Goal: Information Seeking & Learning: Learn about a topic

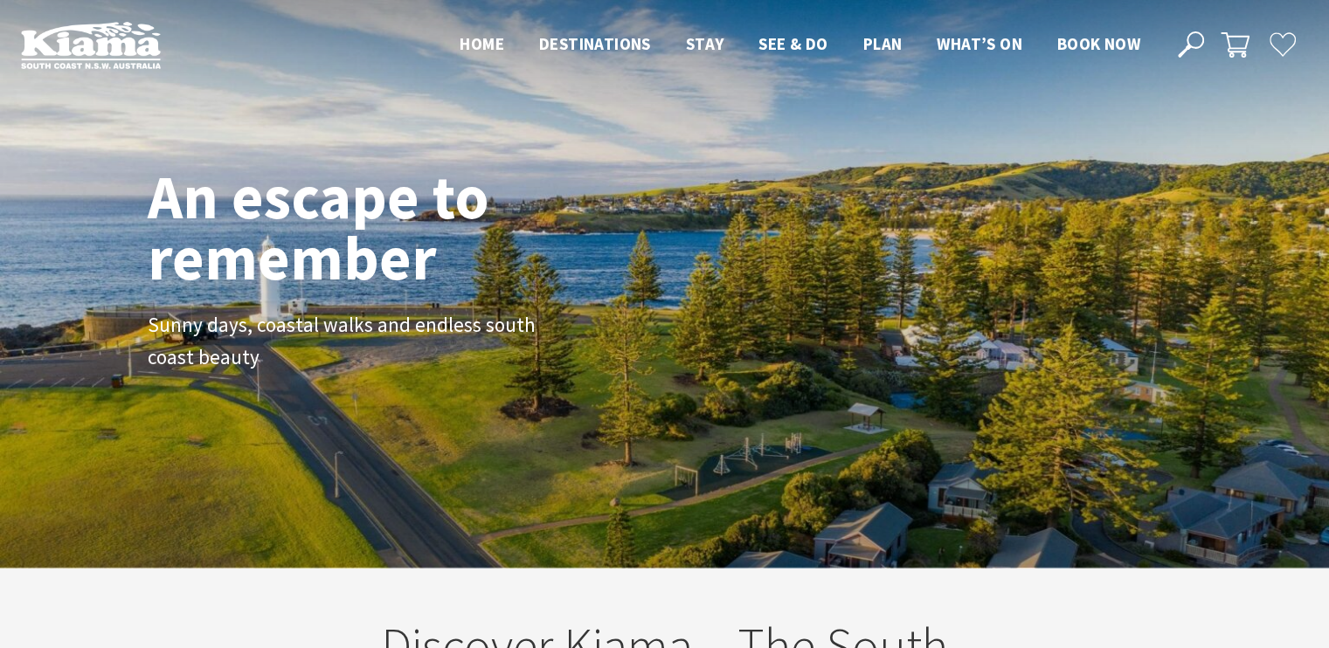
scroll to position [282, 1342]
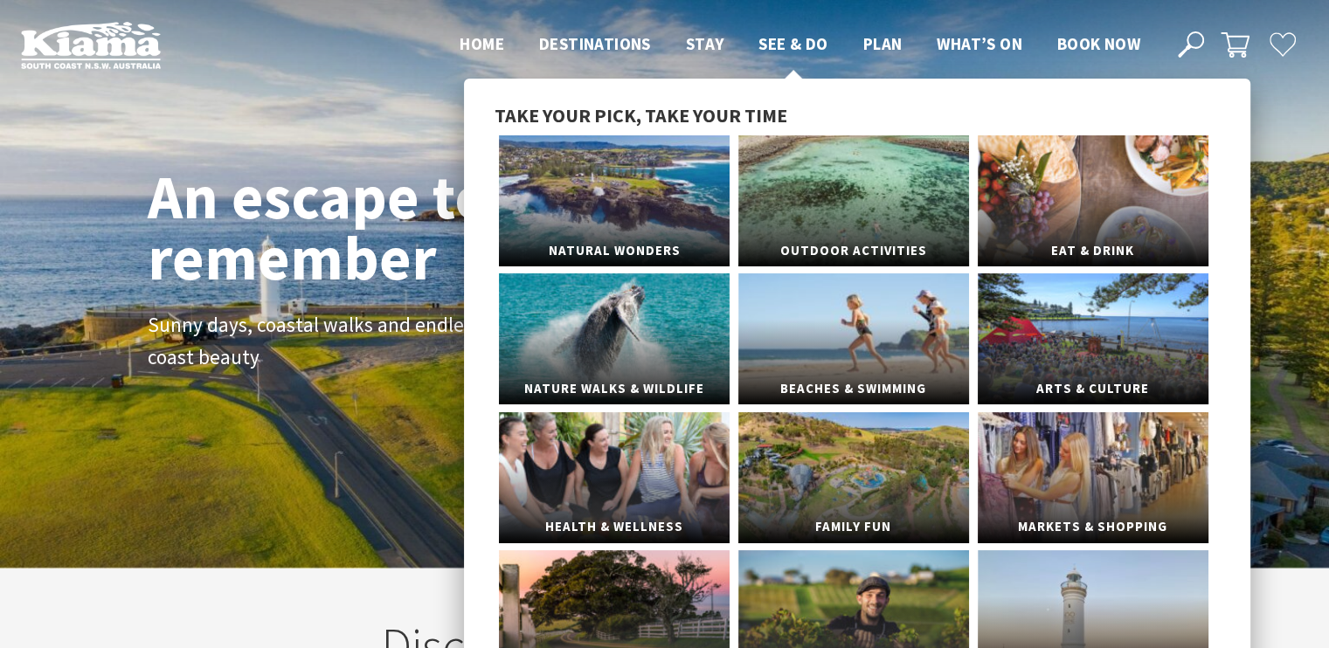
click at [782, 43] on span "See & Do" at bounding box center [792, 43] width 69 height 21
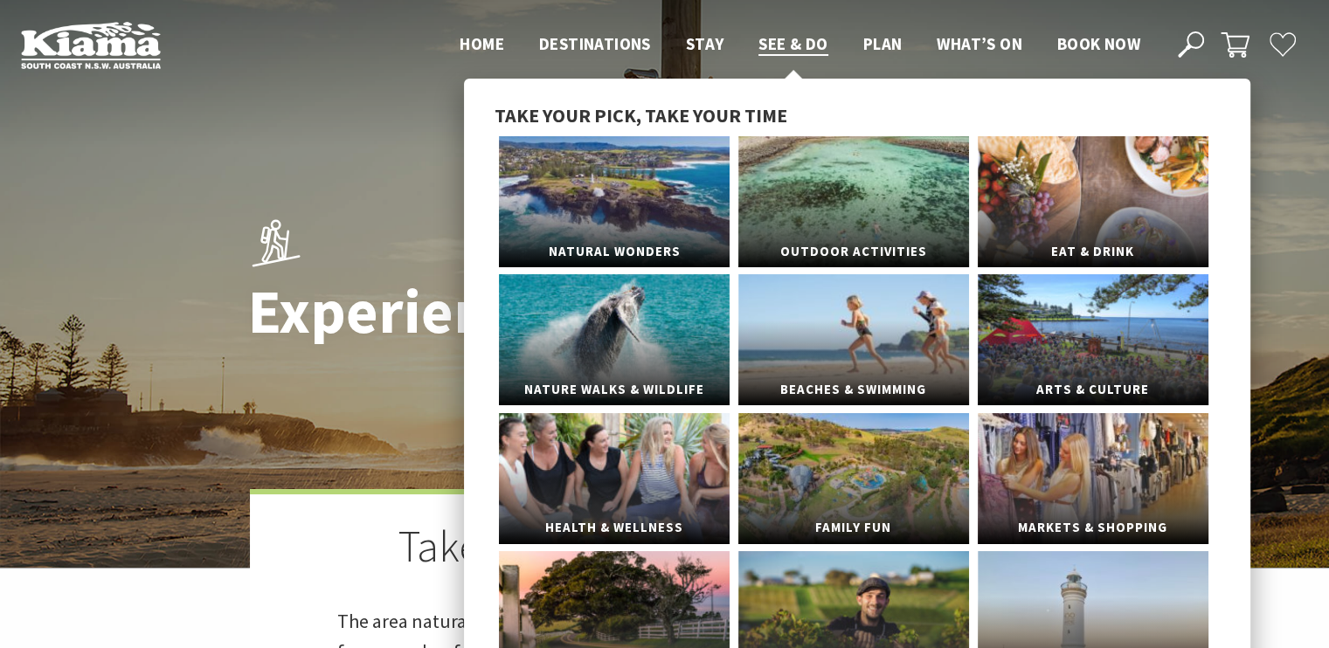
click at [789, 46] on span "See & Do" at bounding box center [792, 43] width 69 height 21
click at [860, 229] on span "Outdoor Activities" at bounding box center [853, 243] width 231 height 32
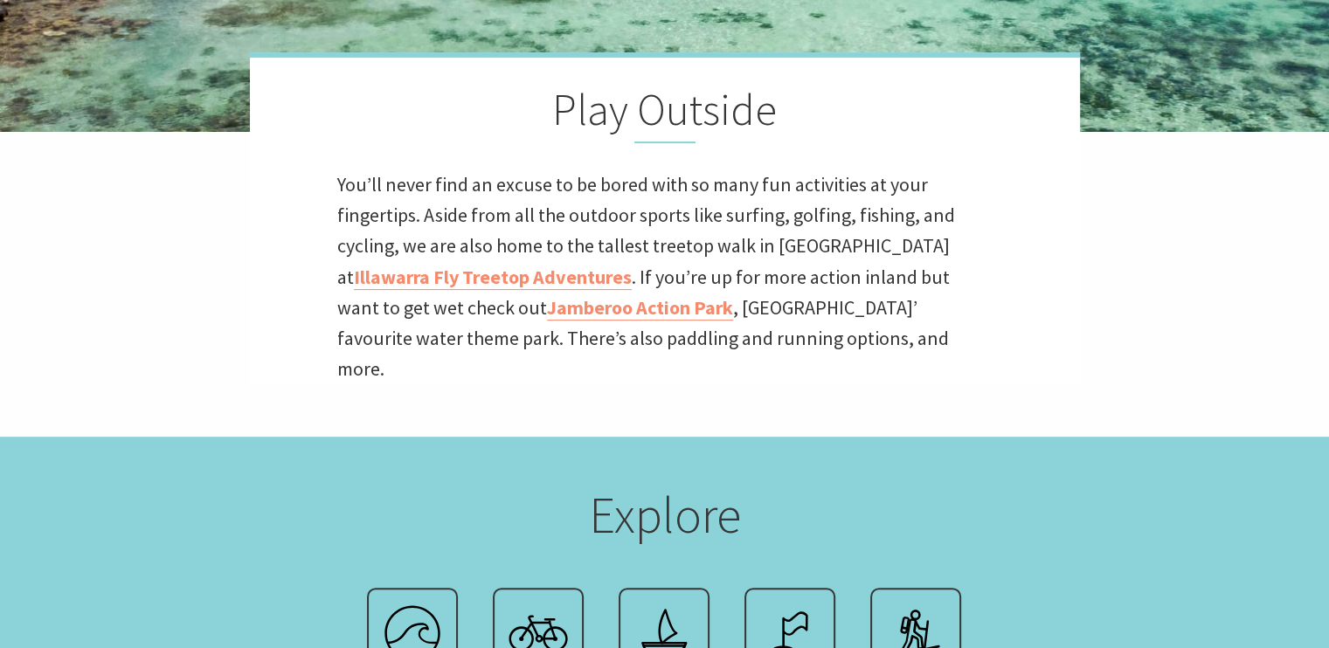
scroll to position [699, 0]
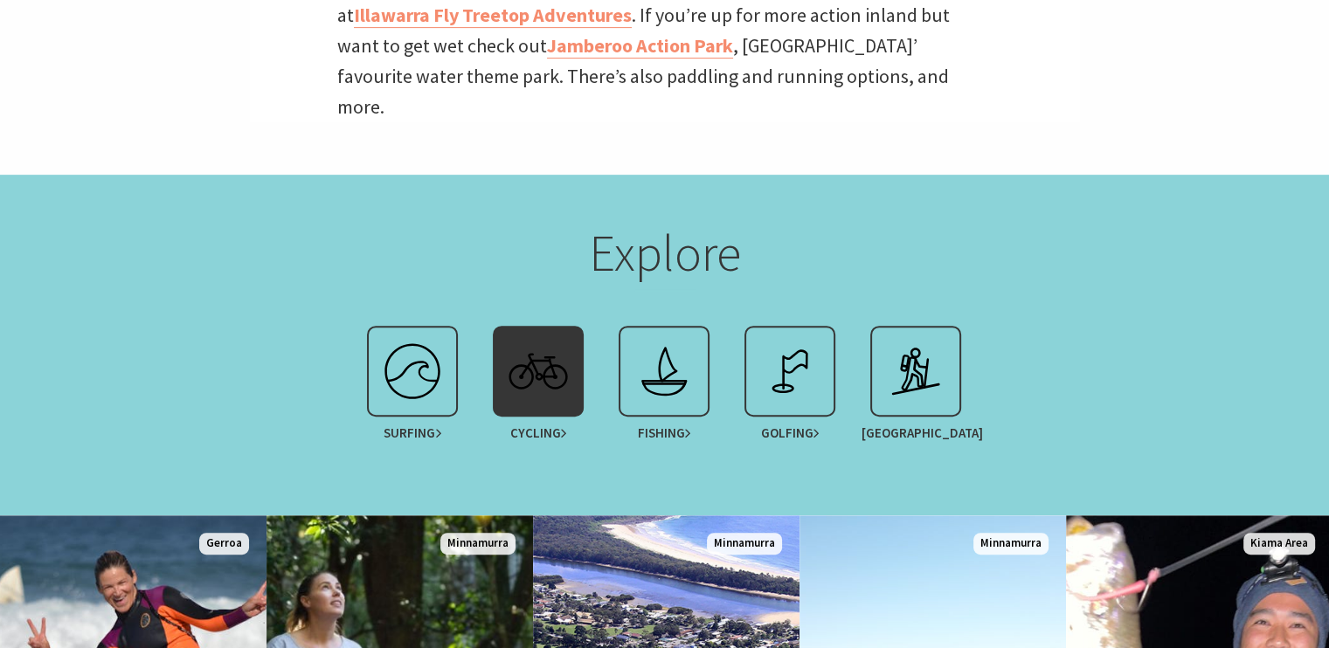
click at [538, 425] on span "Cycling" at bounding box center [538, 433] width 58 height 16
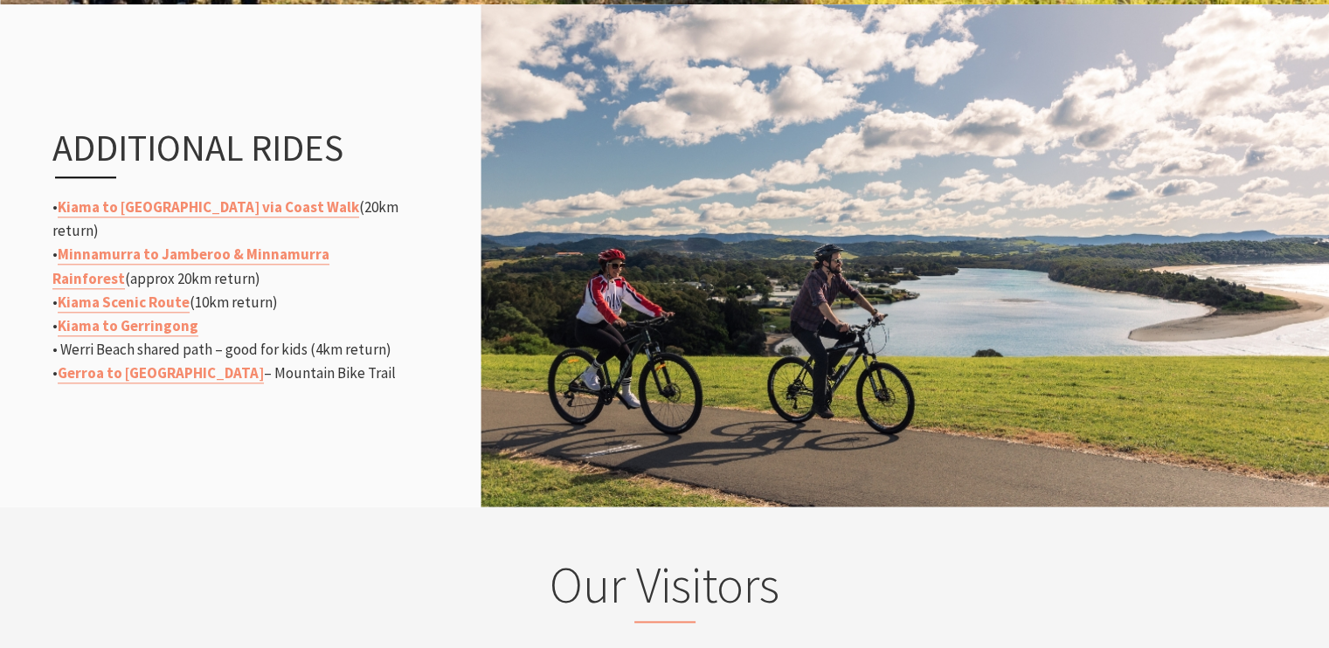
scroll to position [2009, 0]
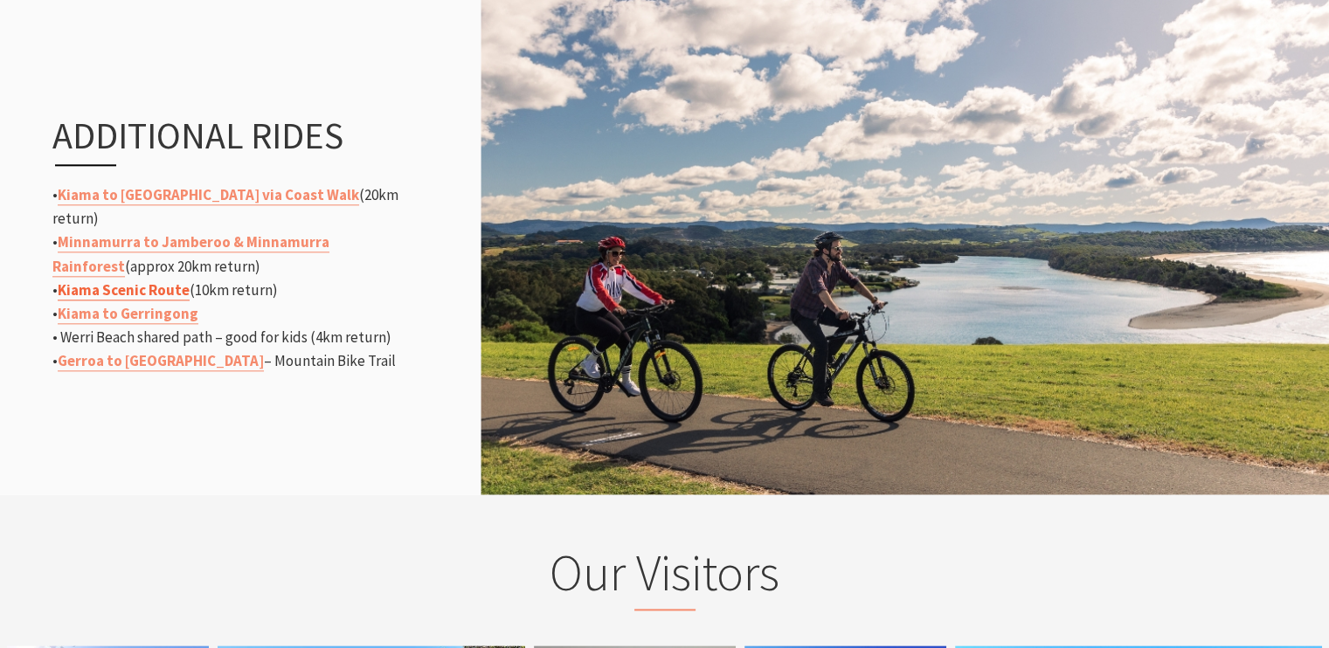
click at [155, 281] on link "Kiama Scenic Route" at bounding box center [124, 290] width 132 height 20
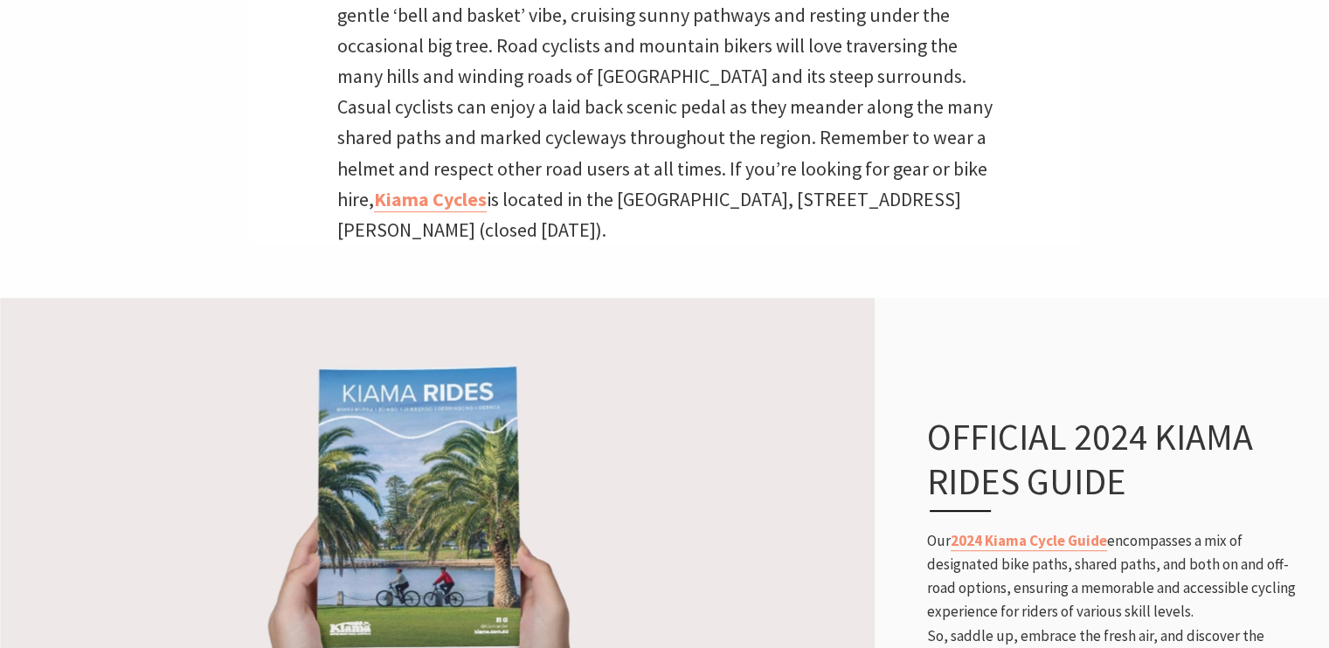
scroll to position [524, 0]
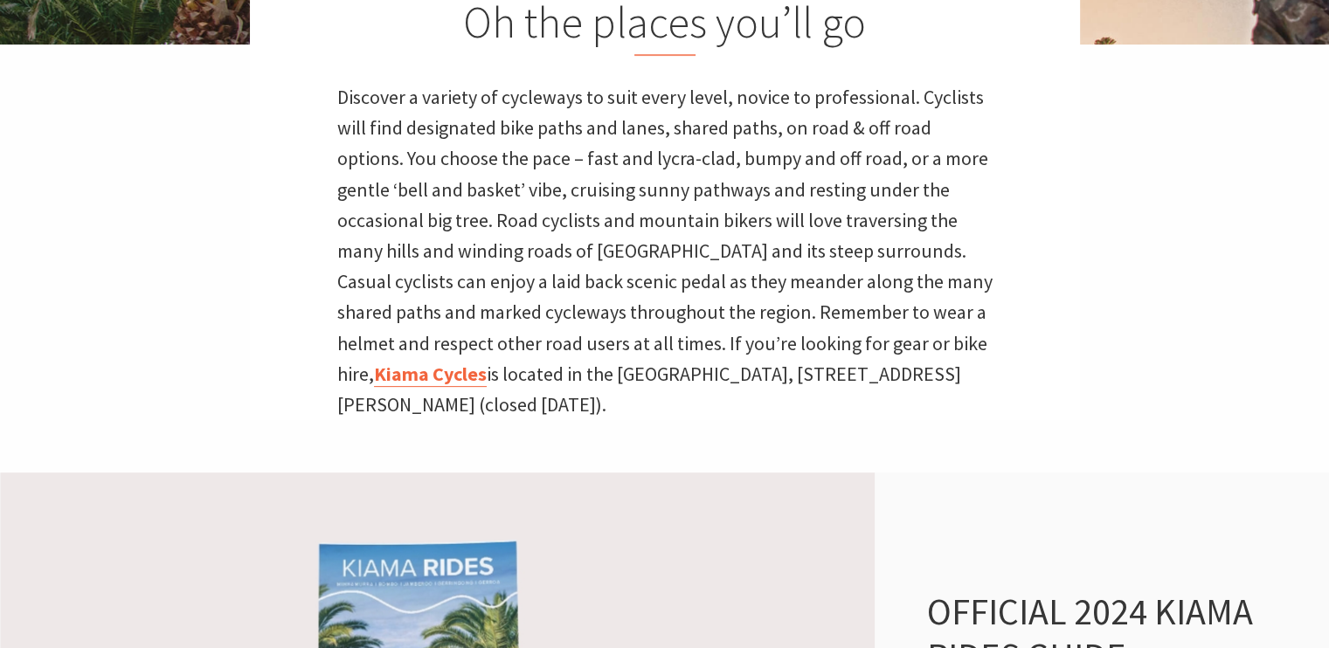
click at [435, 375] on link "Kiama Cycles" at bounding box center [430, 374] width 113 height 25
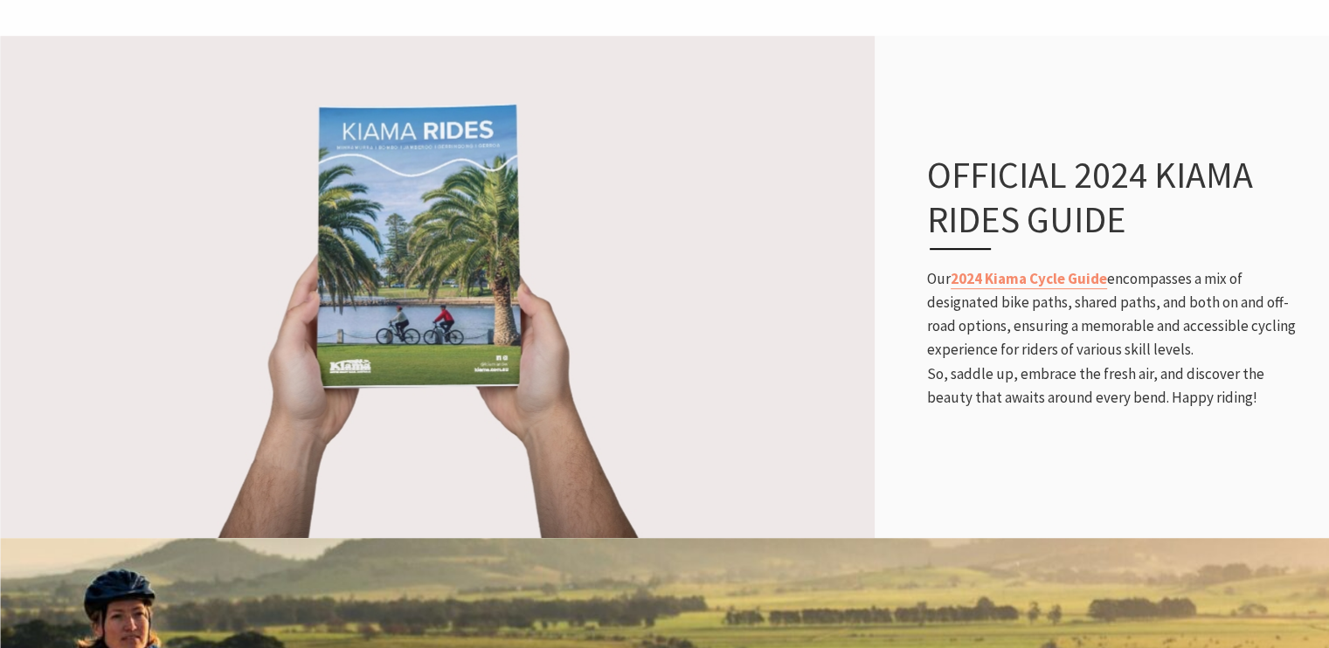
scroll to position [437, 0]
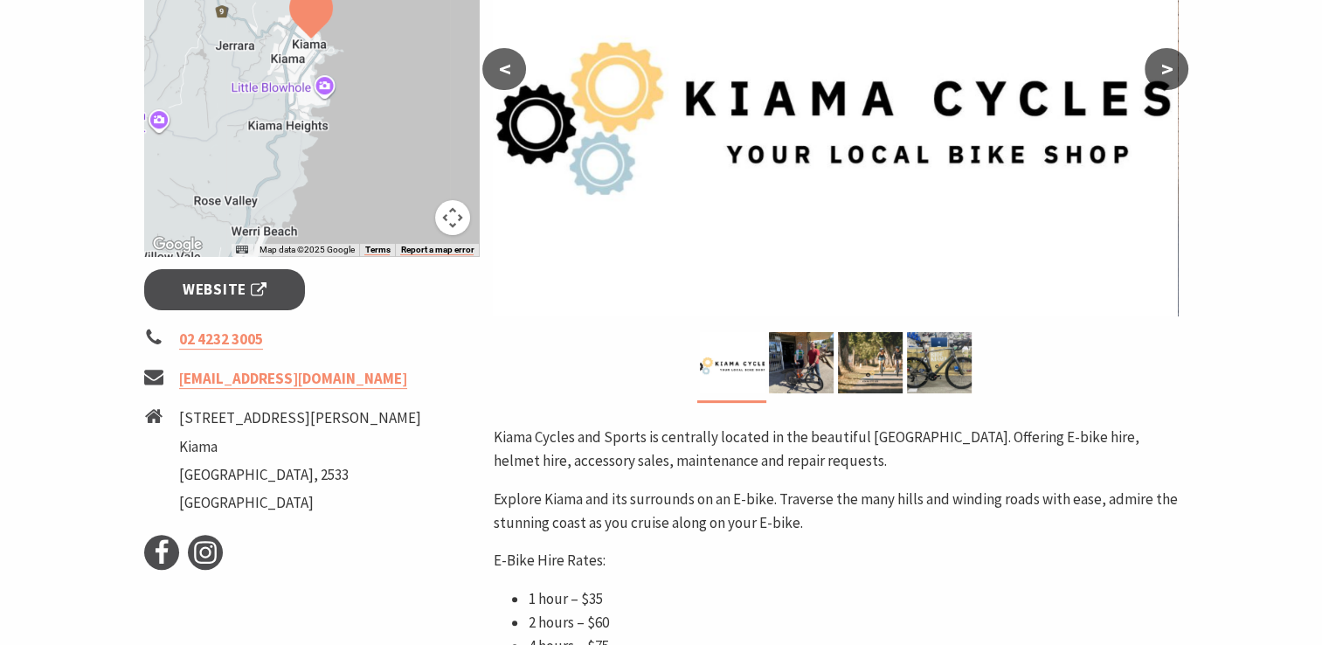
scroll to position [437, 0]
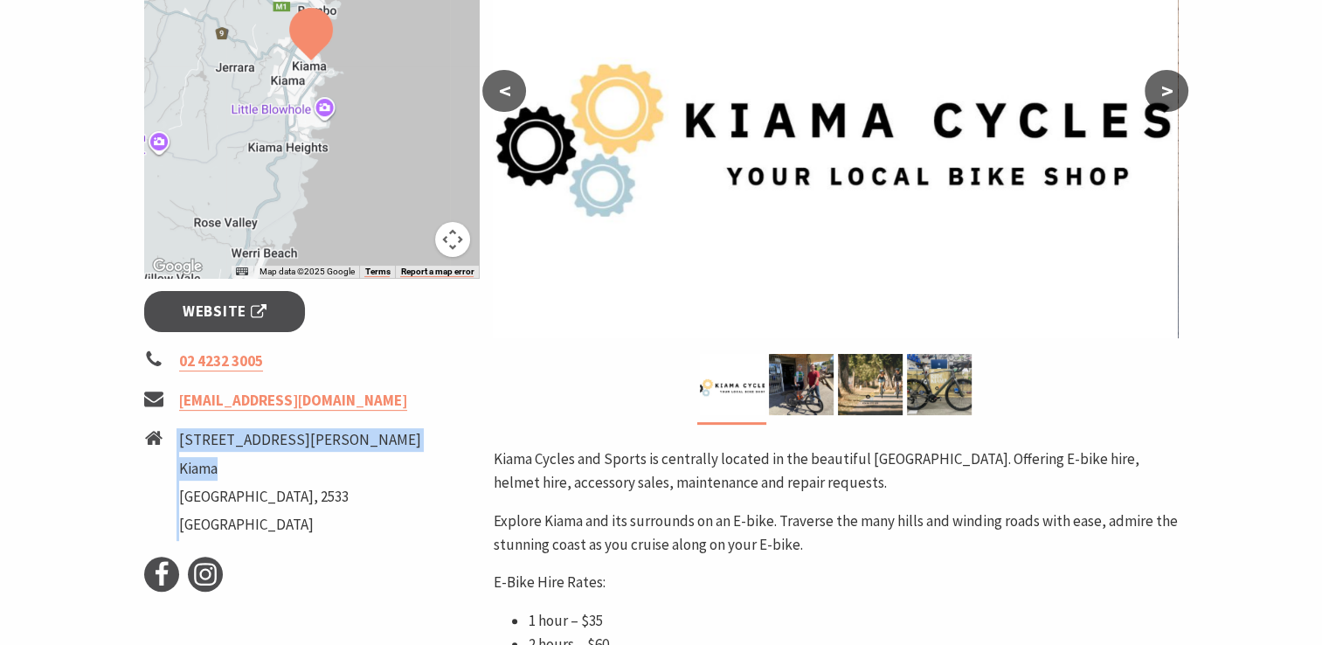
drag, startPoint x: 176, startPoint y: 441, endPoint x: 223, endPoint y: 457, distance: 48.9
click at [223, 457] on li "27 Collins Street Kiama New South Wales, 2533 Australia" at bounding box center [311, 484] width 335 height 113
copy li "27 Collins Street Kiama"
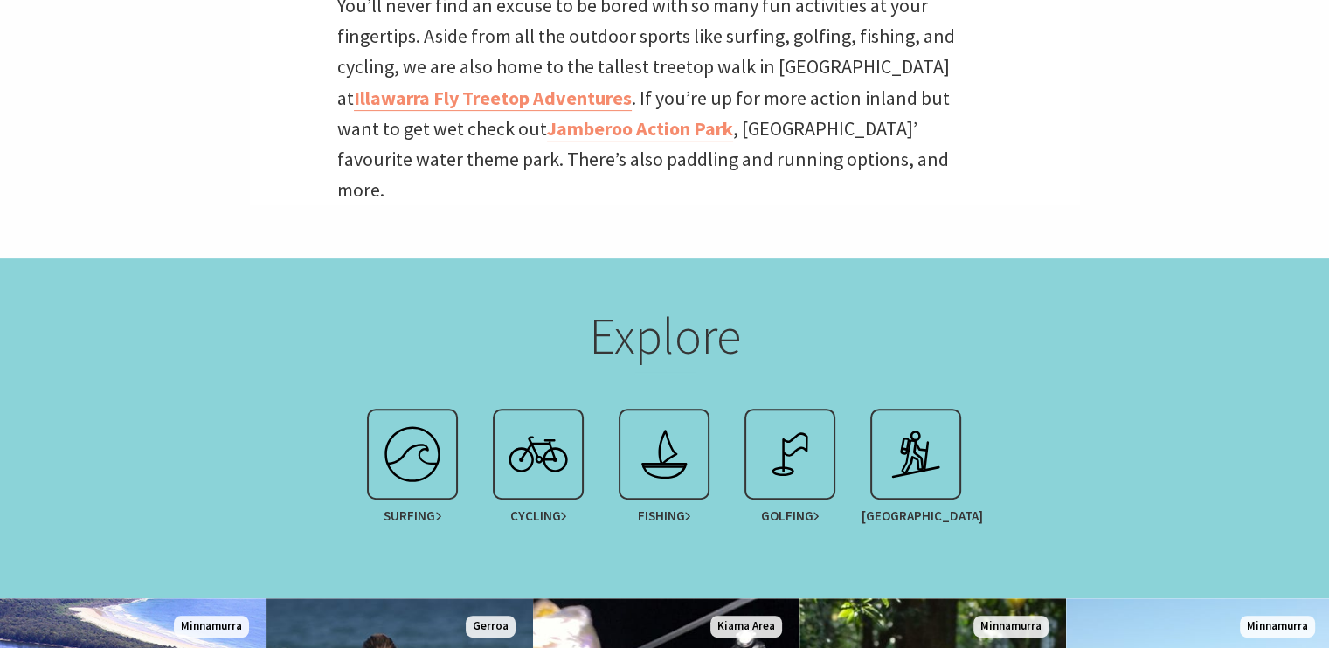
scroll to position [612, 0]
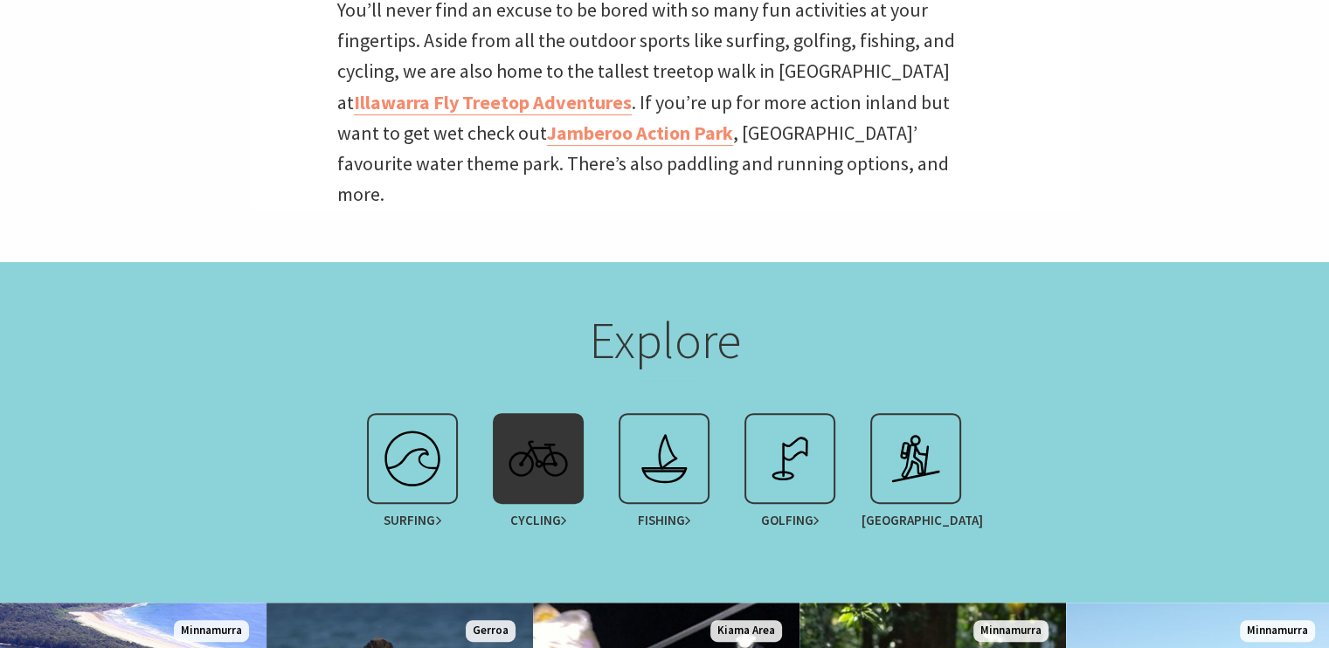
click at [552, 424] on img at bounding box center [538, 459] width 70 height 70
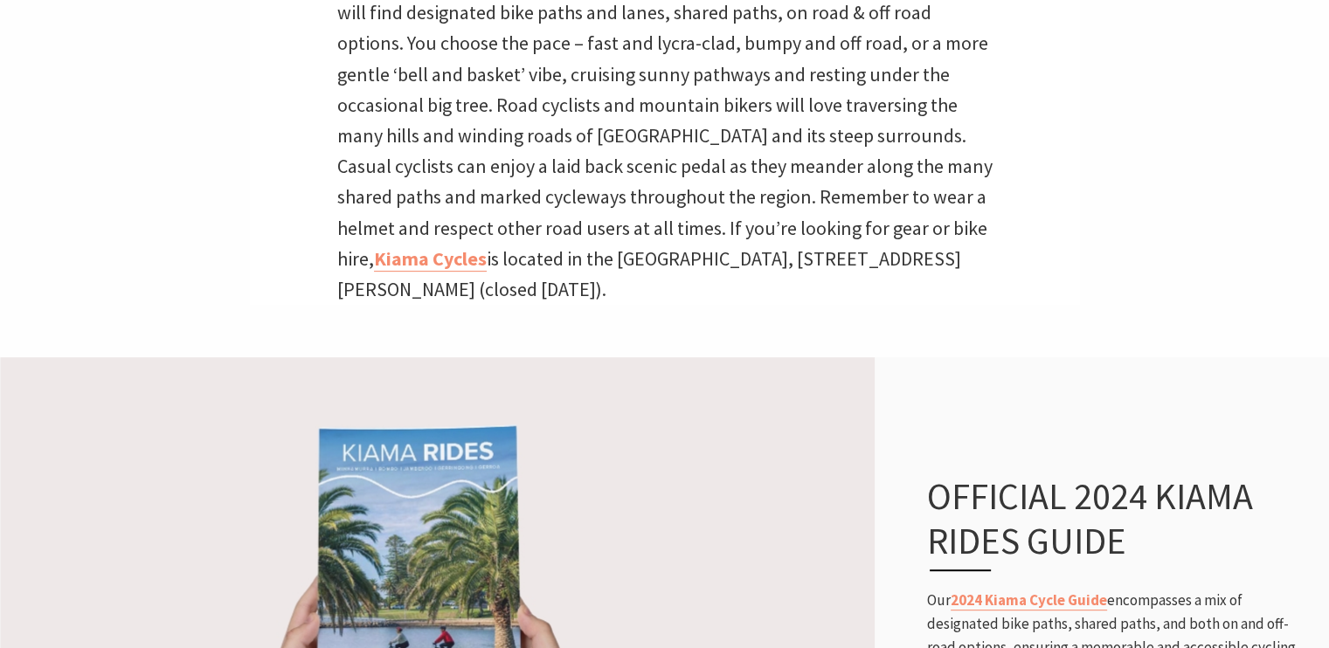
scroll to position [612, 0]
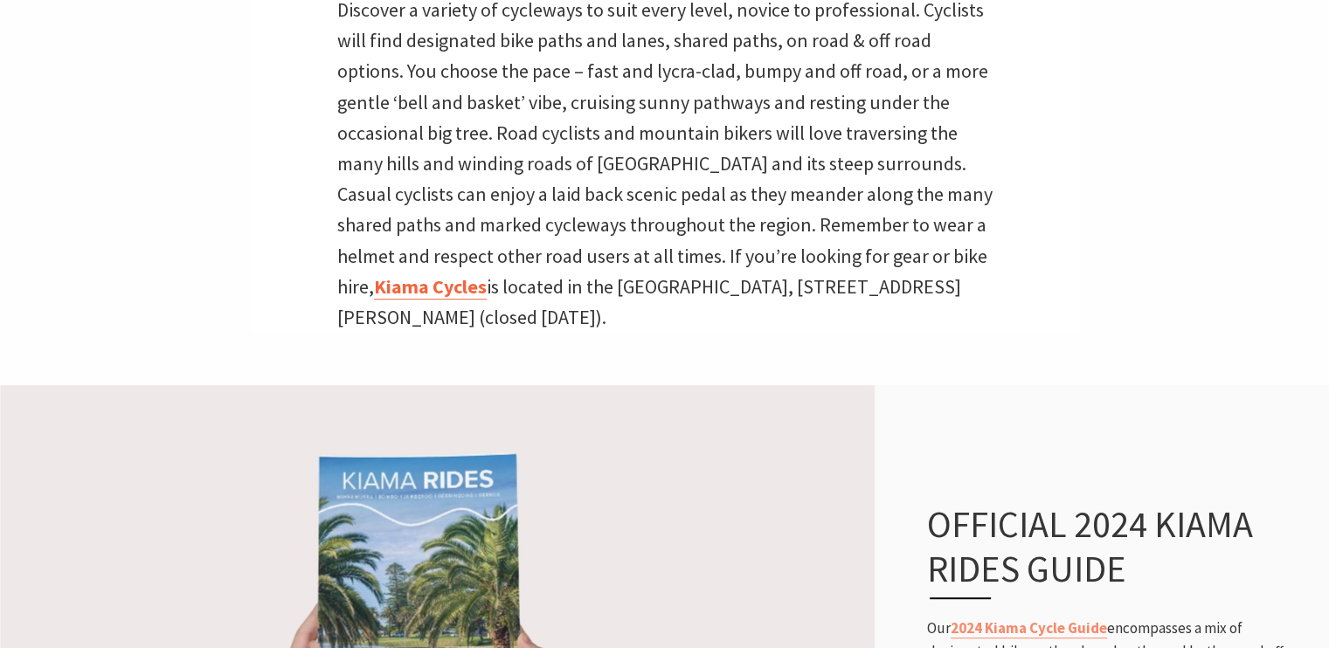
click at [426, 281] on link "Kiama Cycles" at bounding box center [430, 286] width 113 height 25
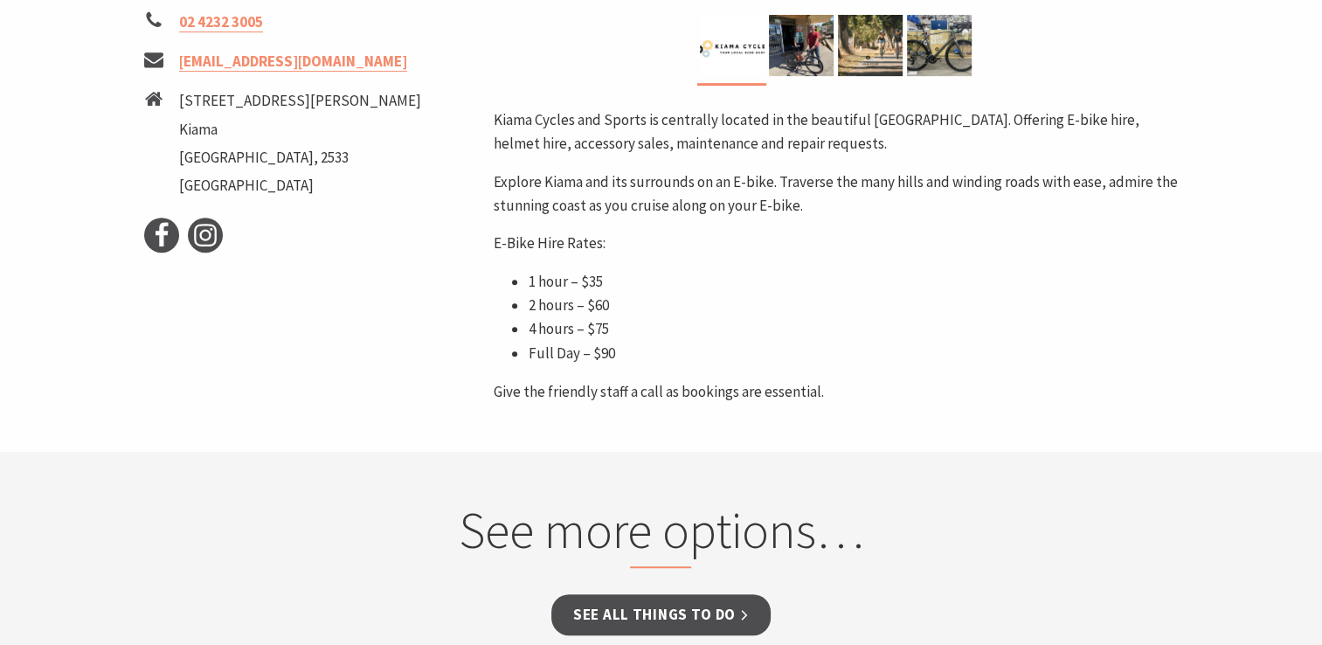
scroll to position [786, 0]
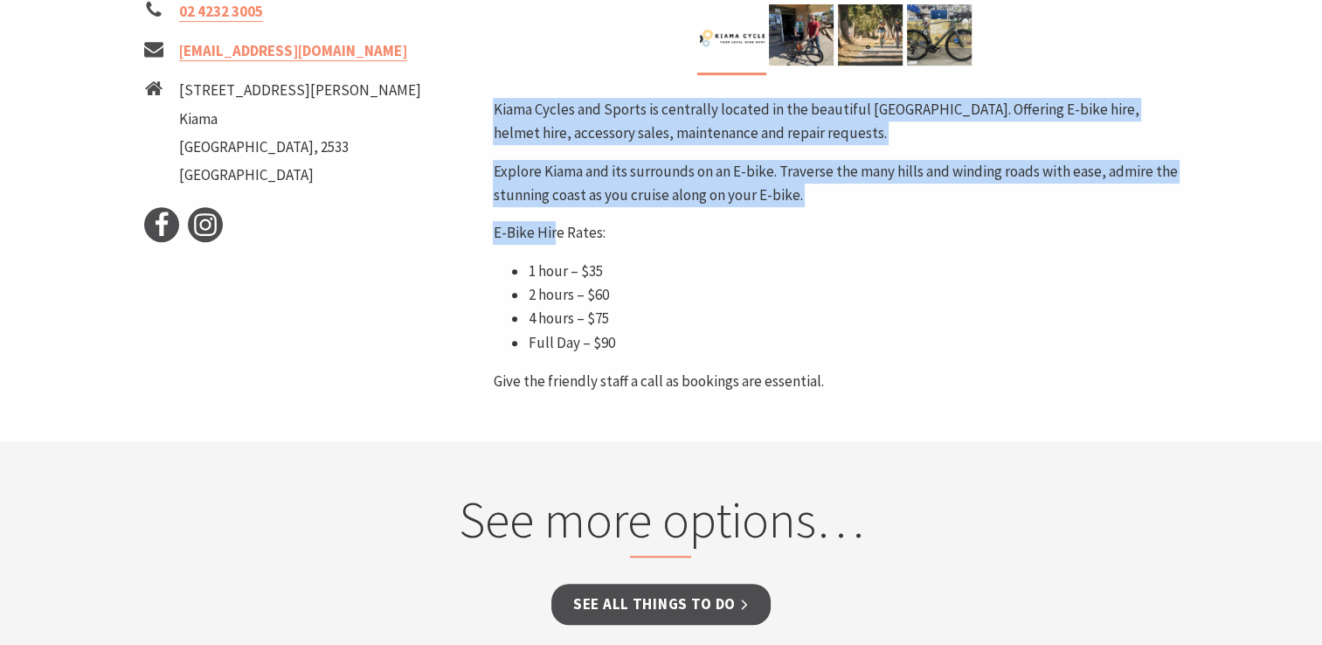
drag, startPoint x: 466, startPoint y: 220, endPoint x: 554, endPoint y: 237, distance: 88.9
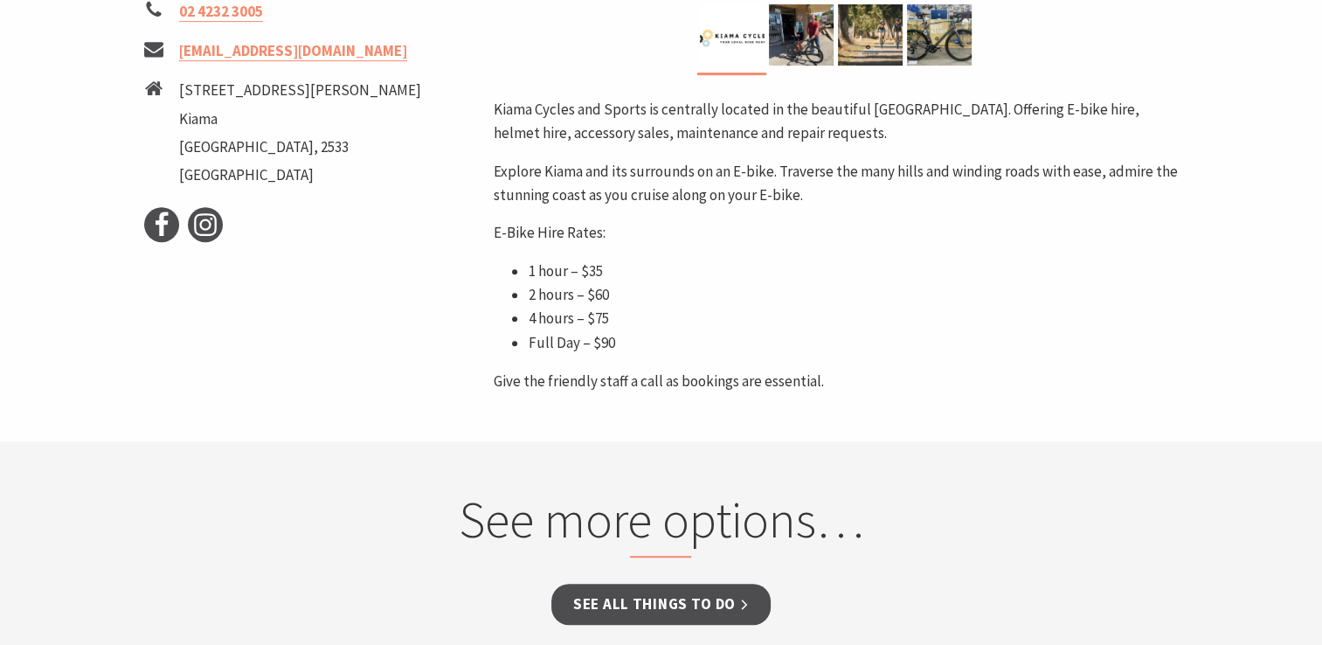
drag, startPoint x: 554, startPoint y: 237, endPoint x: 677, endPoint y: 284, distance: 131.9
click at [696, 289] on li "2 hours – $60" at bounding box center [853, 295] width 650 height 24
drag, startPoint x: 613, startPoint y: 292, endPoint x: 489, endPoint y: 222, distance: 142.4
copy div "E-Bike Hire Rates: 1 hour – $35 2 hours – $60"
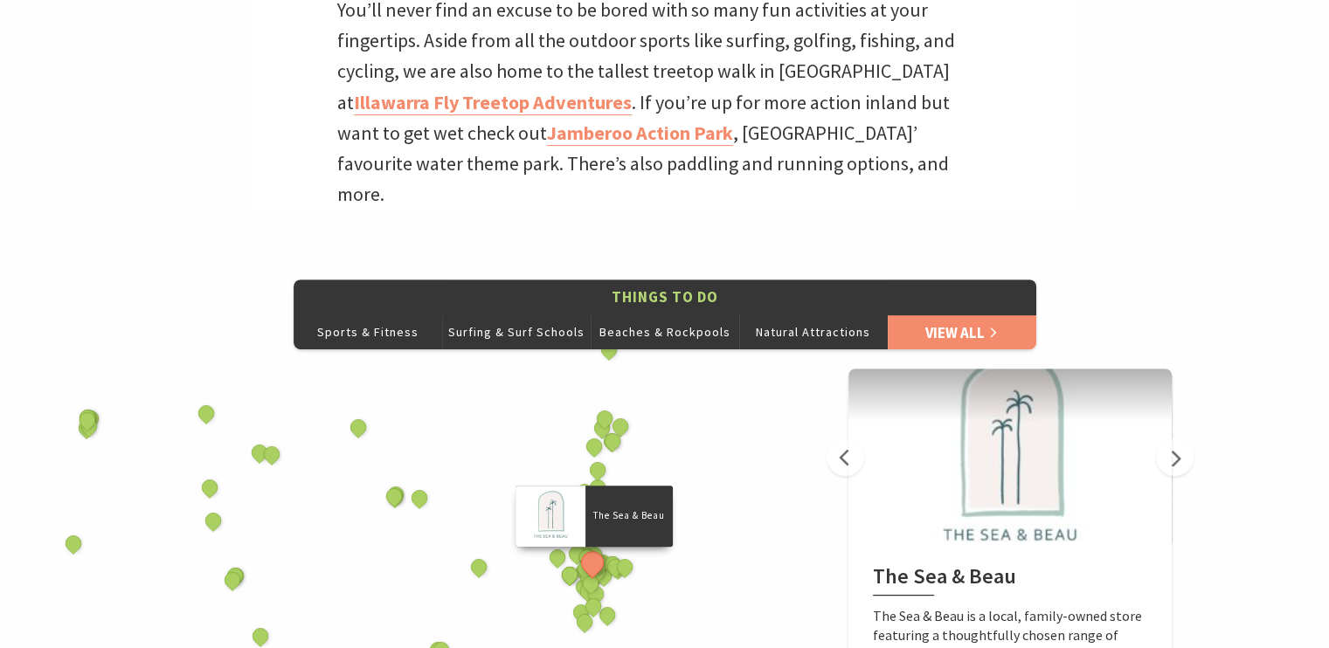
scroll to position [612, 0]
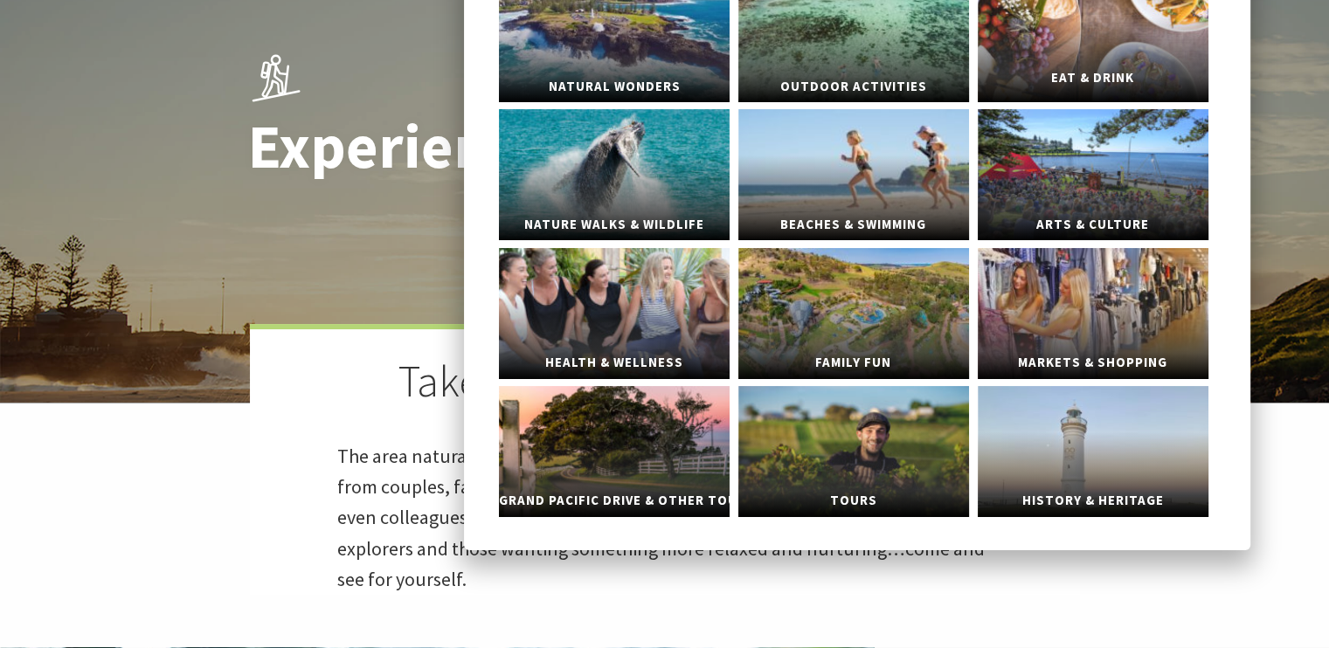
scroll to position [175, 0]
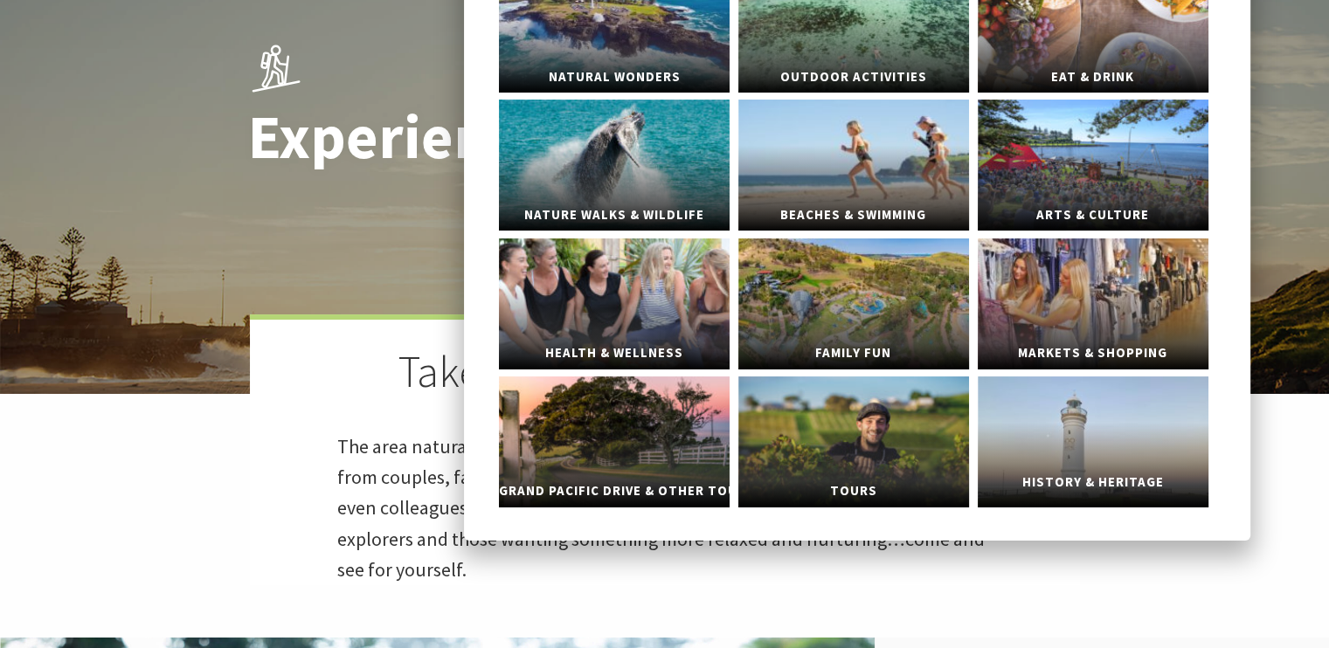
click at [1106, 473] on span "History & Heritage" at bounding box center [1093, 482] width 231 height 32
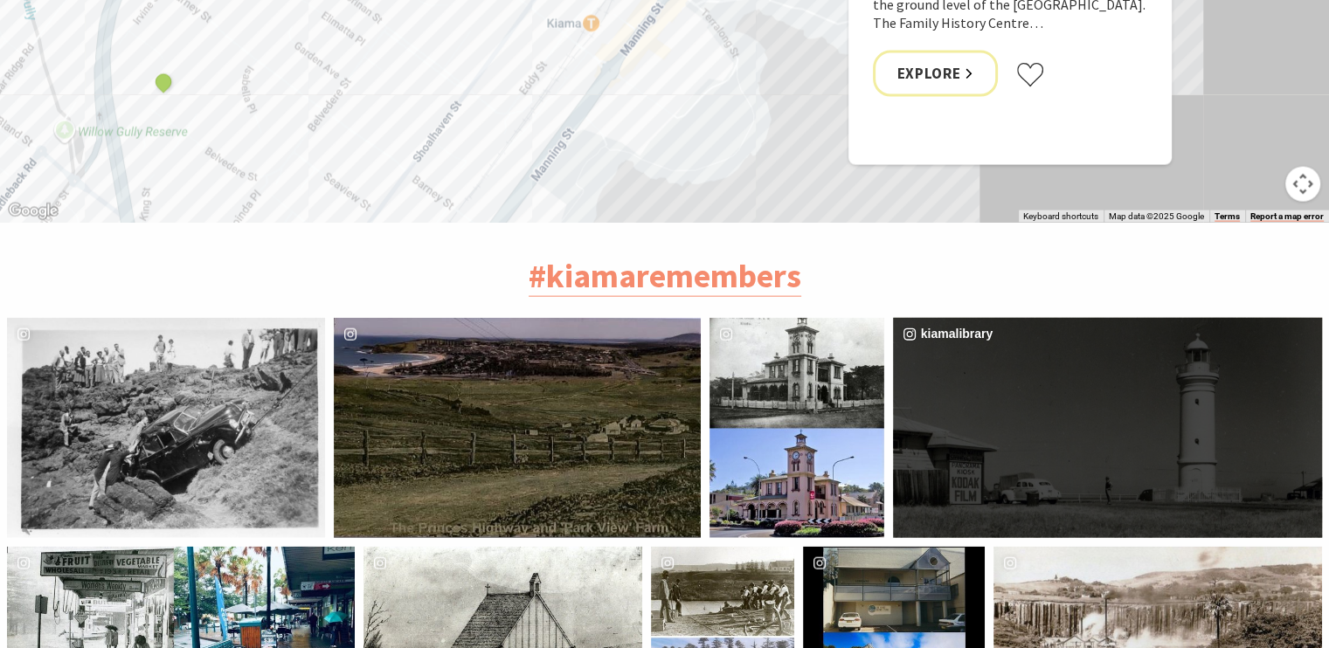
scroll to position [3756, 0]
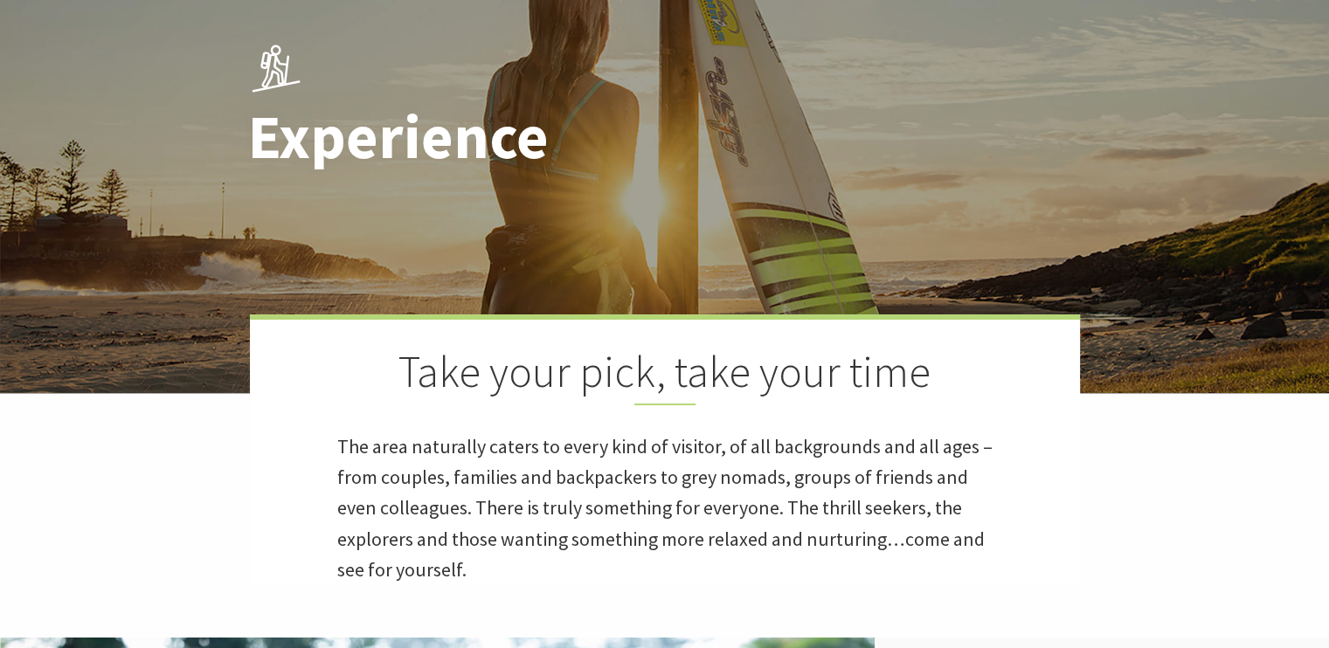
scroll to position [175, 0]
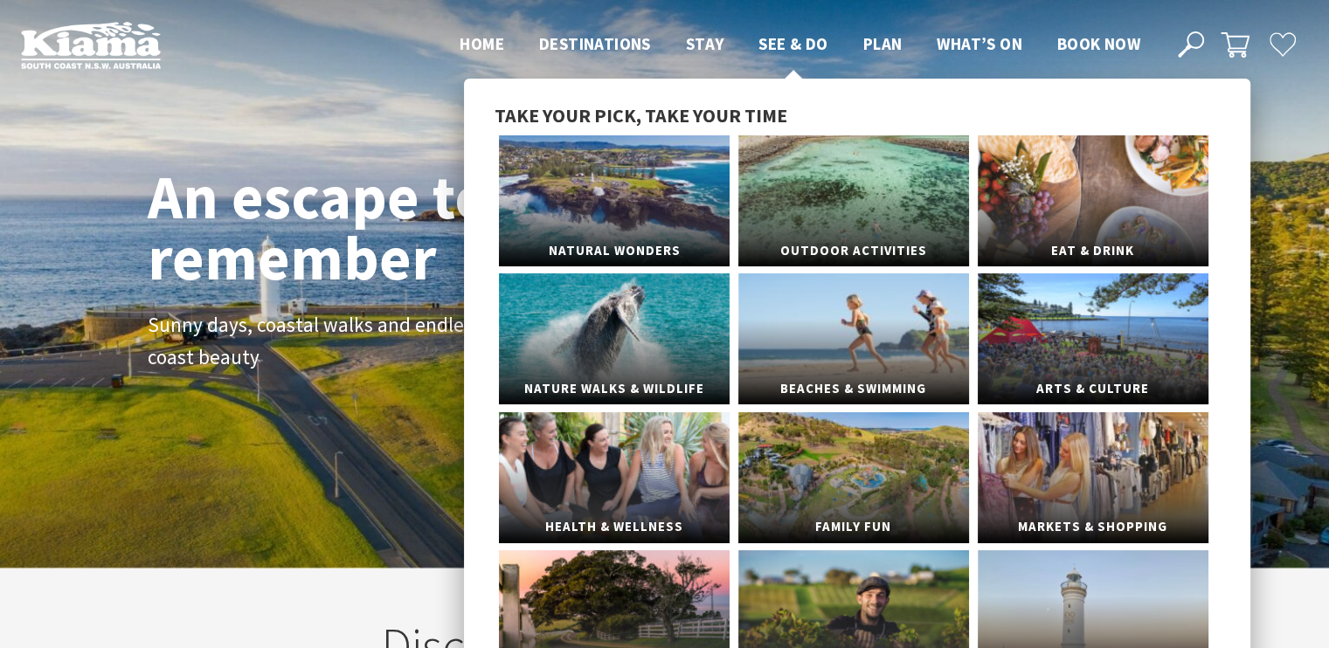
scroll to position [314, 1342]
click at [656, 232] on span "Natural Wonders" at bounding box center [614, 242] width 231 height 32
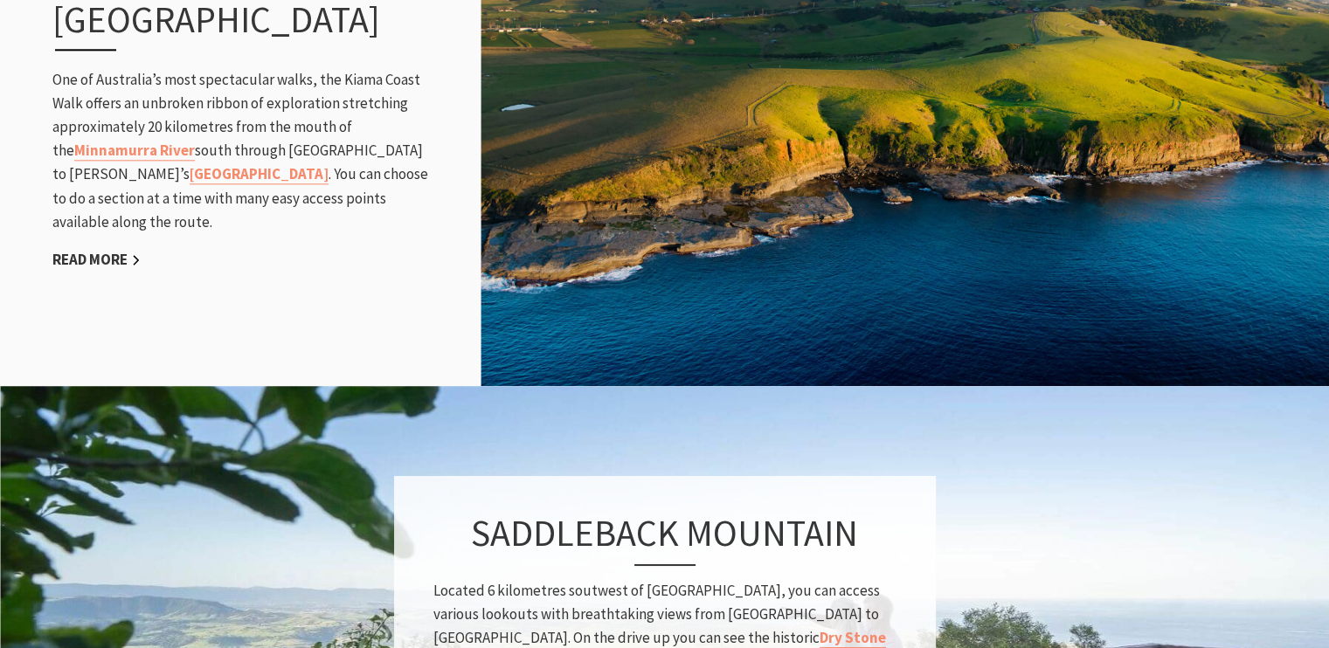
scroll to position [1835, 0]
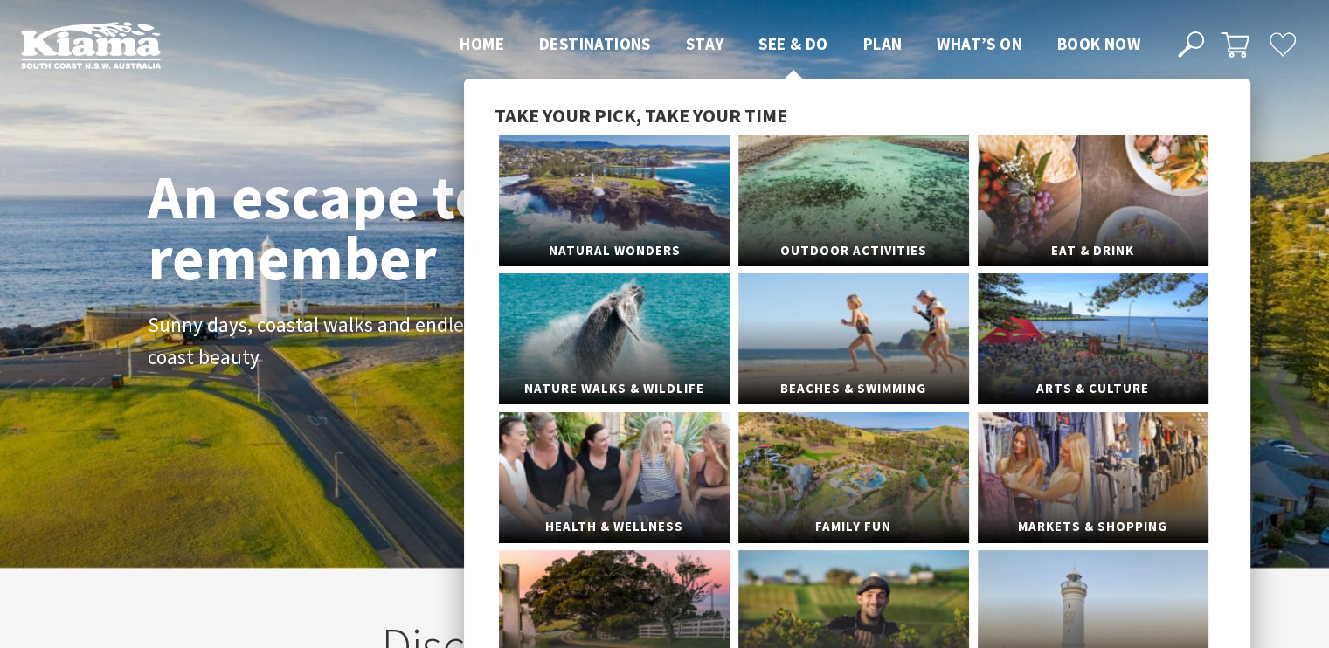
scroll to position [314, 1342]
click at [1108, 218] on link "Eat & Drink" at bounding box center [1093, 200] width 231 height 131
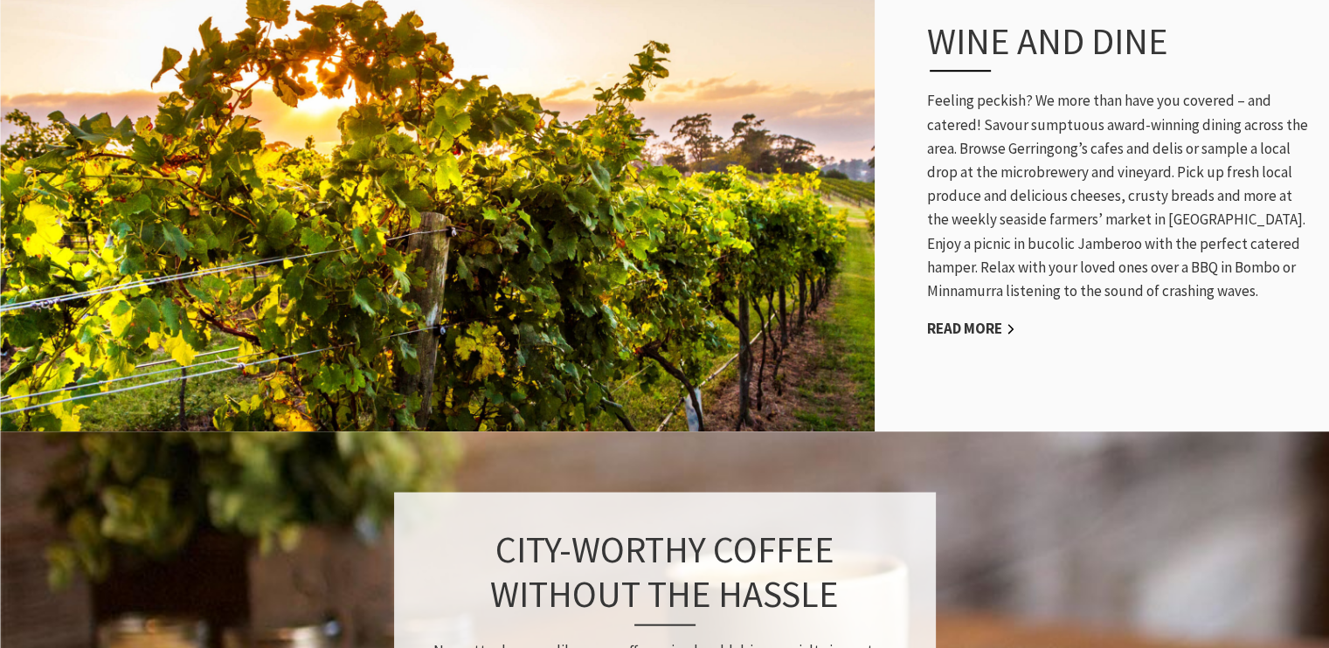
scroll to position [1048, 0]
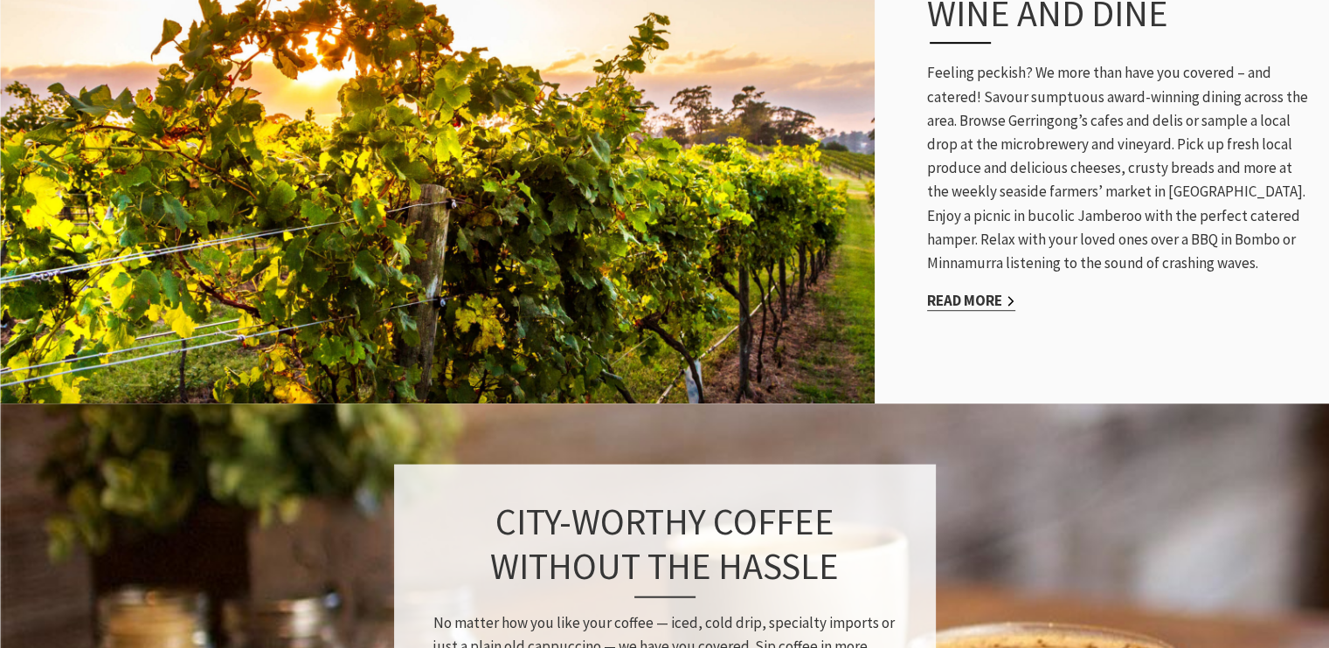
click at [973, 291] on link "Read More" at bounding box center [971, 301] width 88 height 20
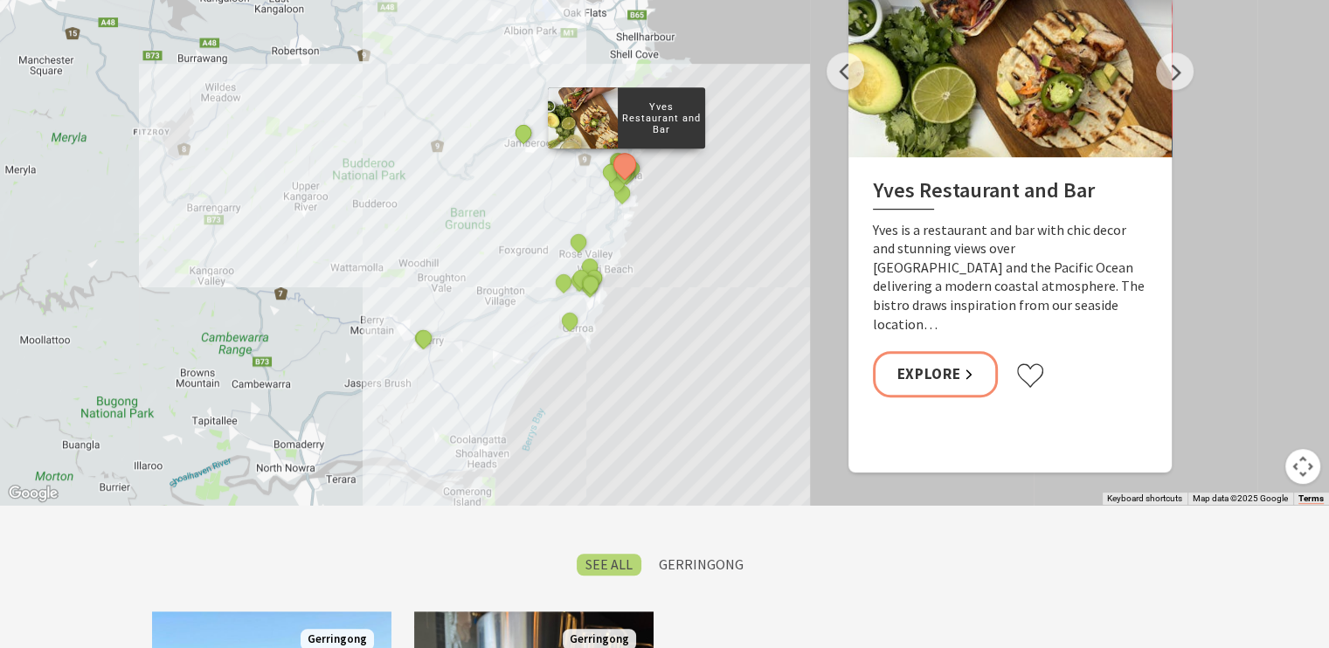
scroll to position [961, 0]
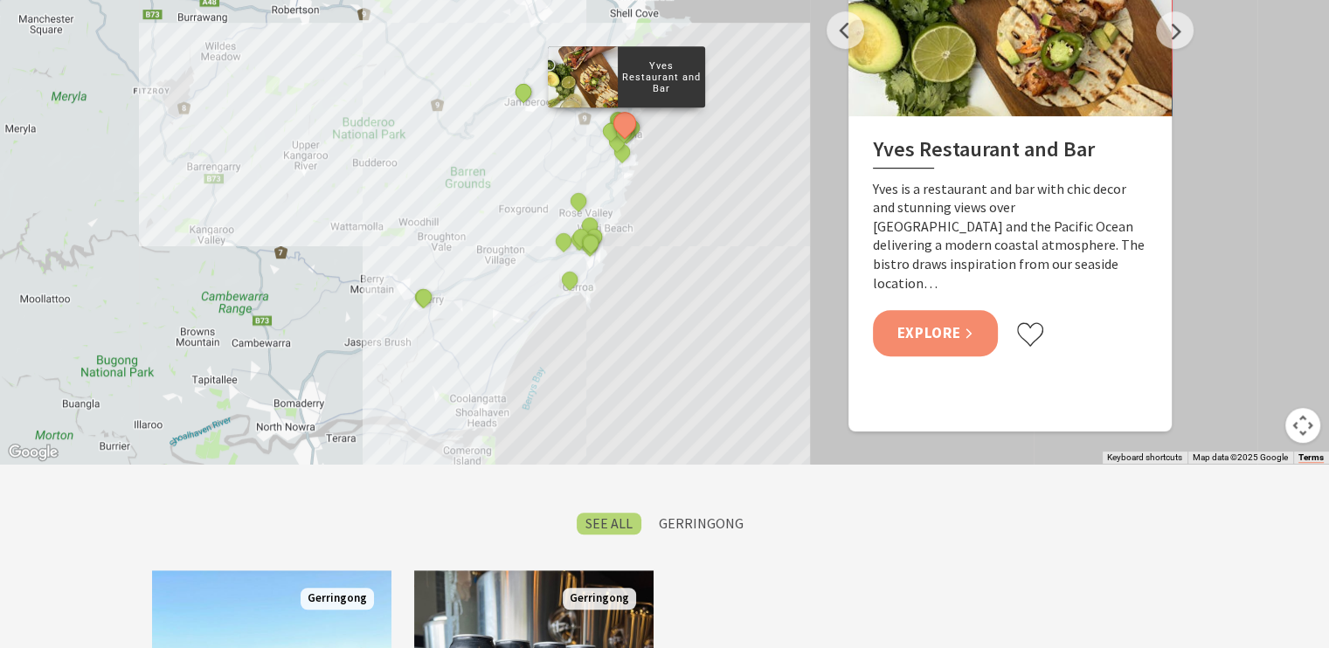
click at [959, 313] on link "Explore" at bounding box center [936, 333] width 126 height 46
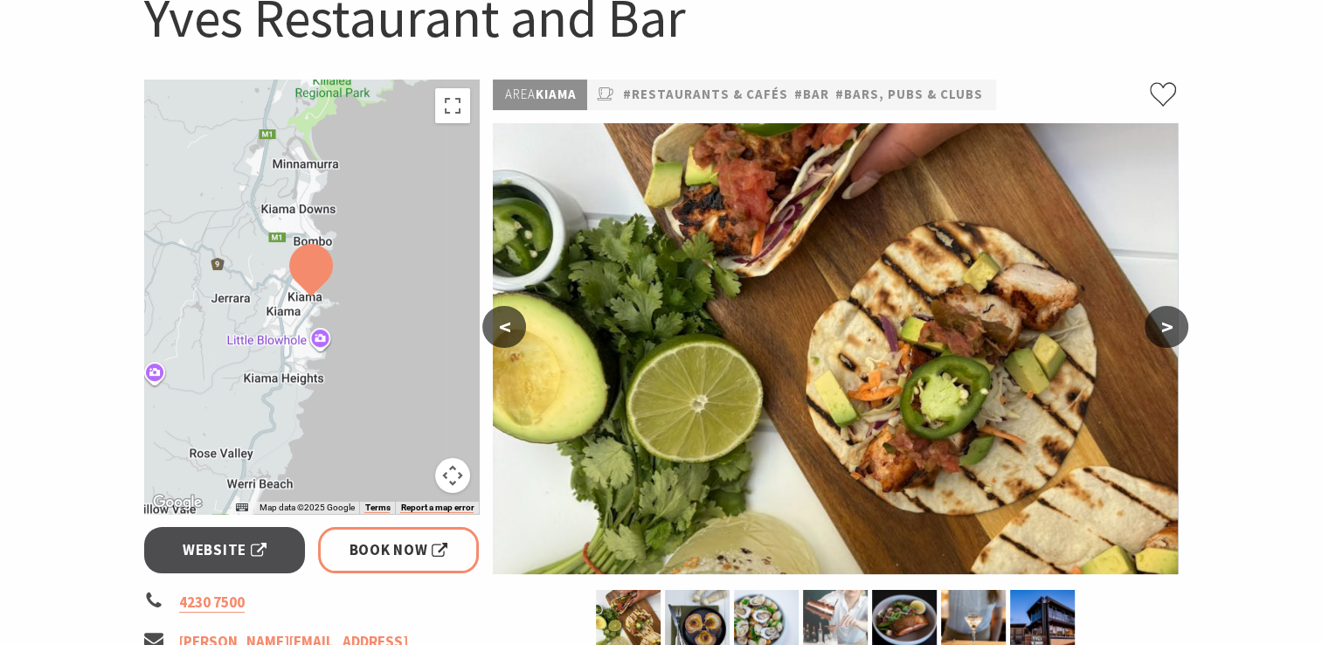
scroll to position [175, 0]
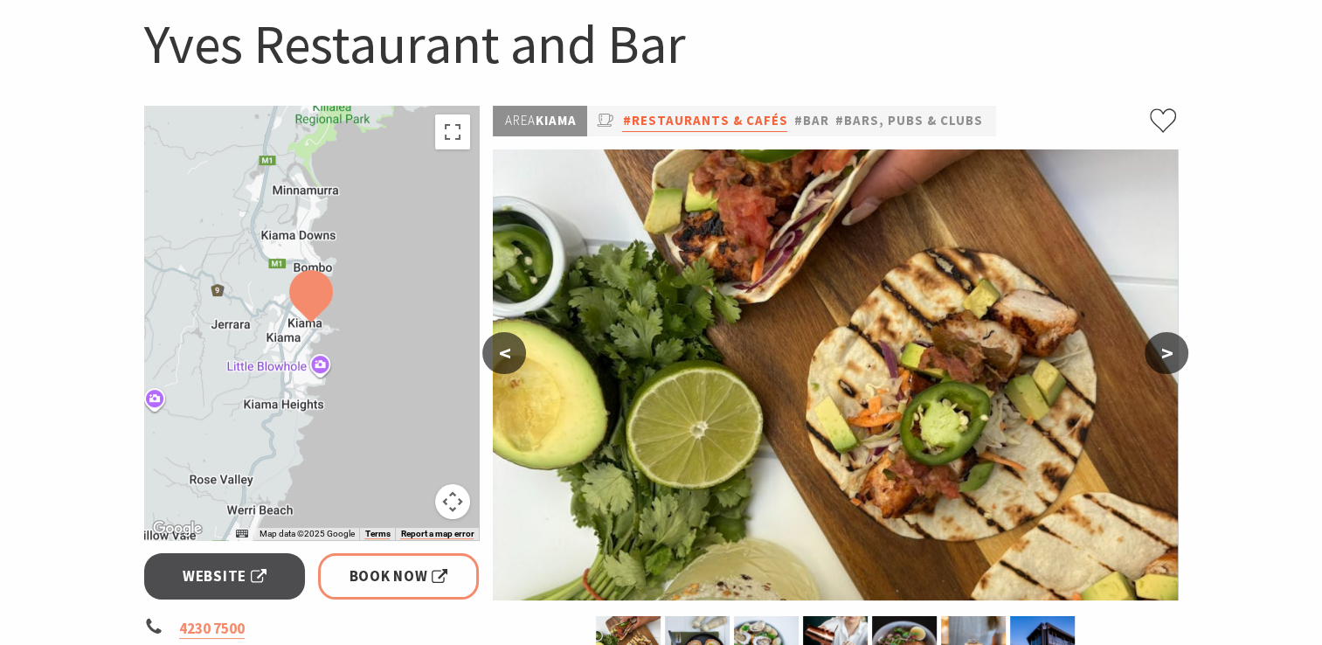
click at [748, 124] on link "#Restaurants & Cafés" at bounding box center [704, 121] width 165 height 22
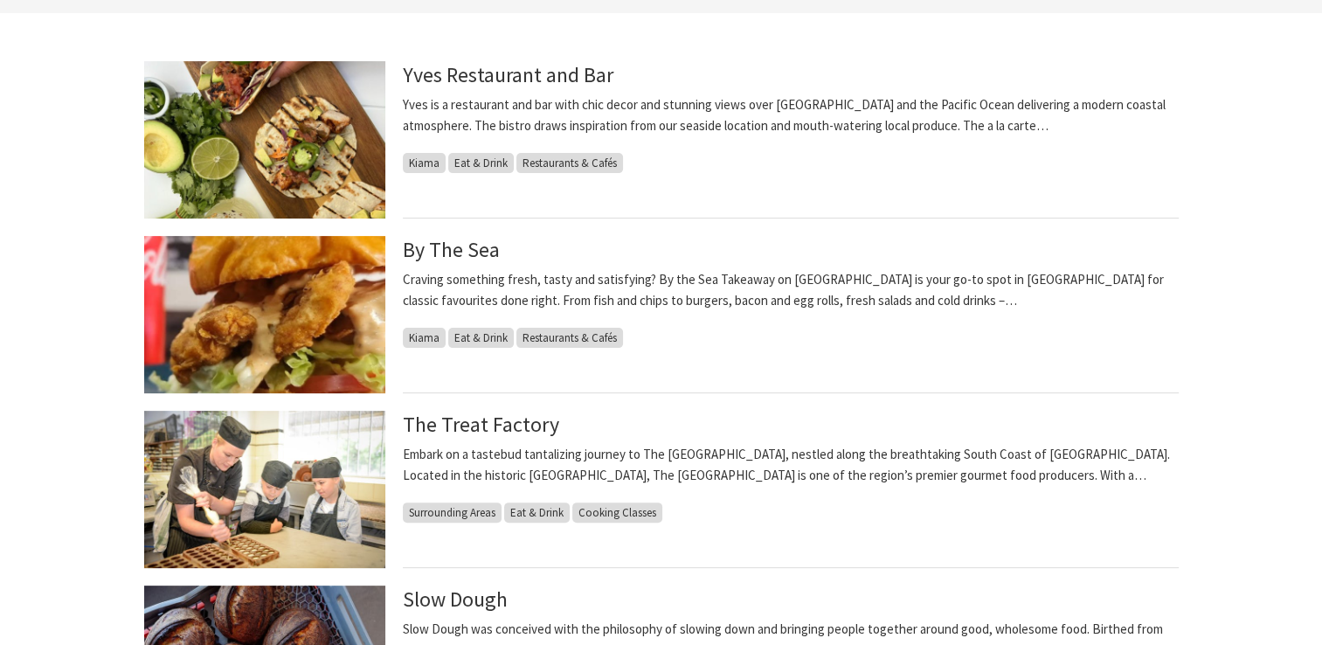
scroll to position [524, 0]
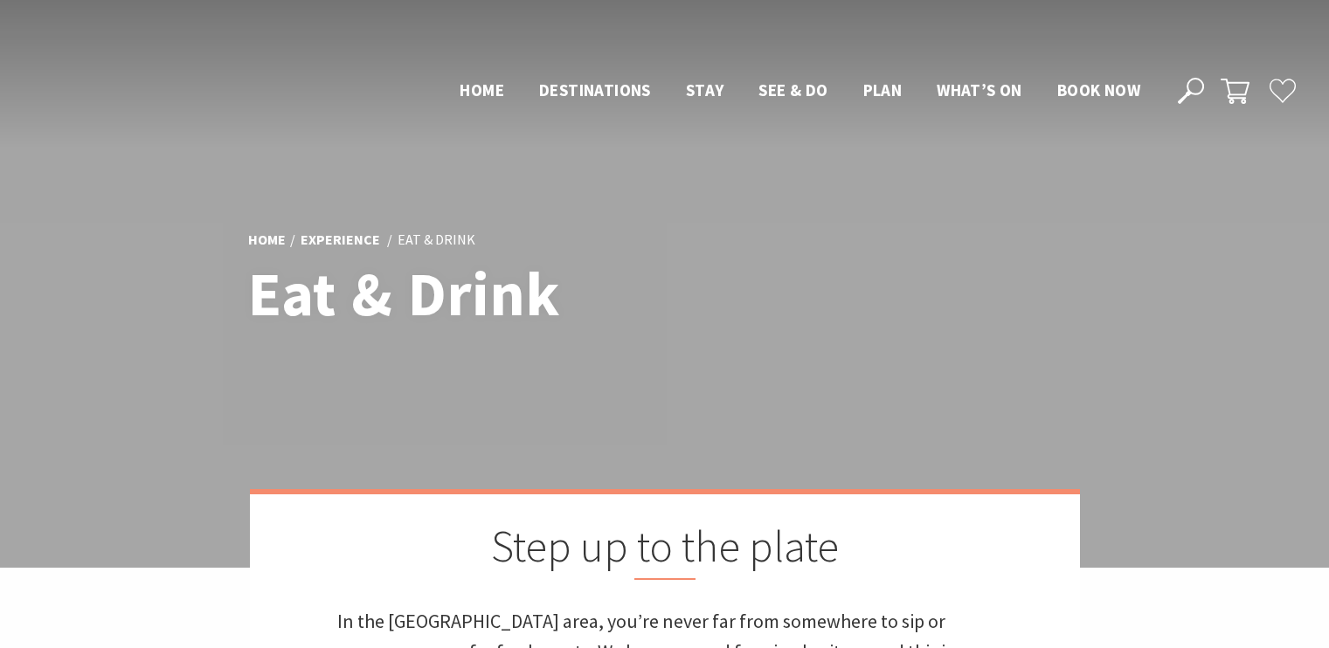
scroll to position [1048, 0]
